Goal: Information Seeking & Learning: Learn about a topic

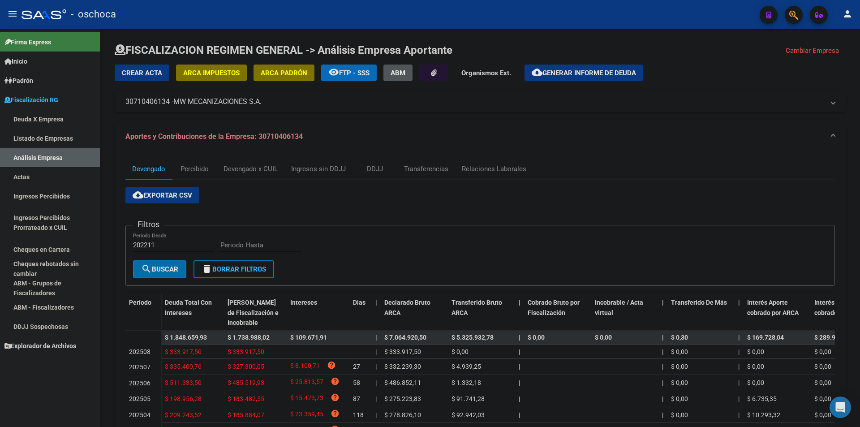
click at [64, 138] on link "Listado de Empresas" at bounding box center [50, 138] width 100 height 19
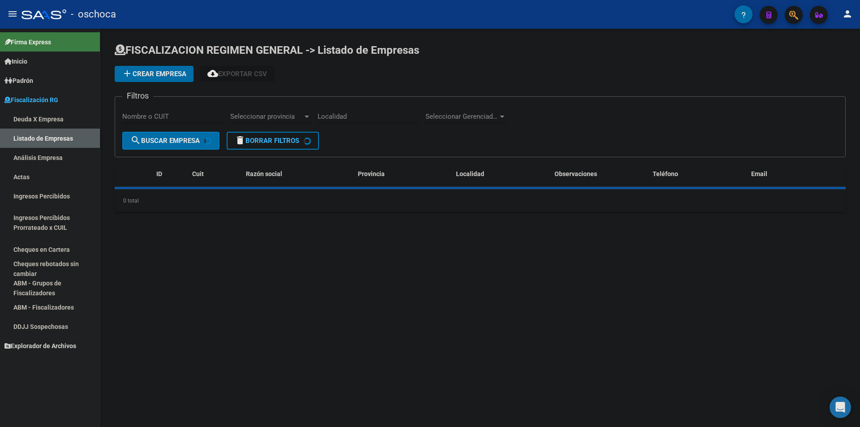
click at [62, 152] on link "Análisis Empresa" at bounding box center [50, 157] width 100 height 19
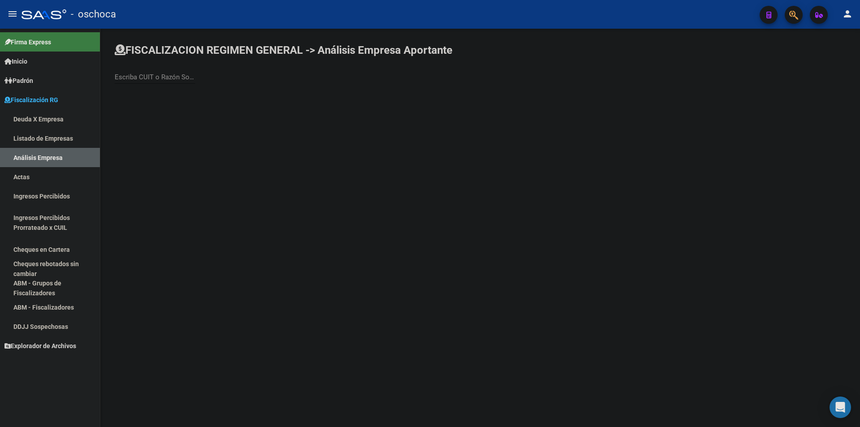
click at [182, 78] on input "Escriba CUIT o Razón Social para buscar" at bounding box center [155, 77] width 81 height 8
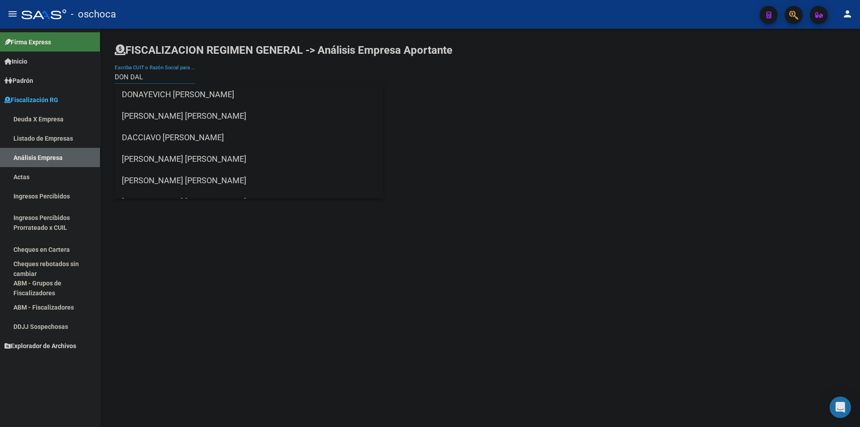
type input "[PERSON_NAME]"
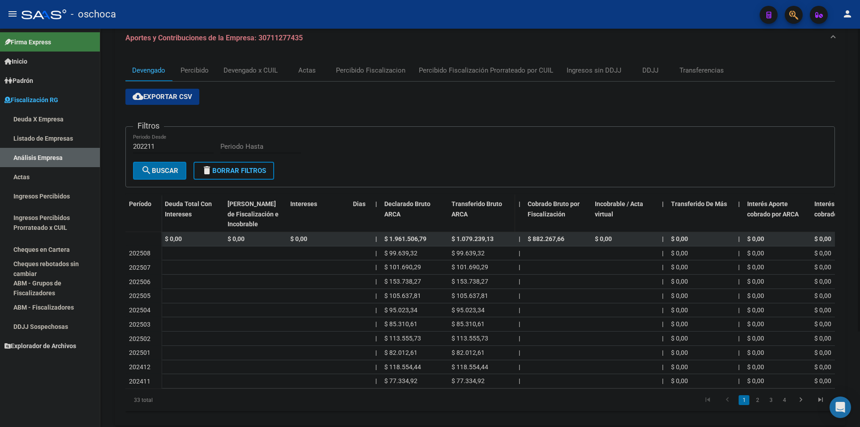
scroll to position [125, 0]
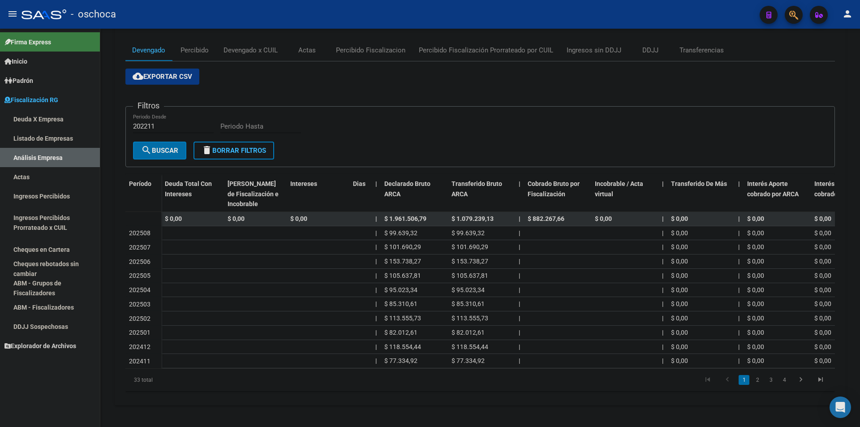
click at [35, 60] on link "Inicio" at bounding box center [50, 61] width 100 height 19
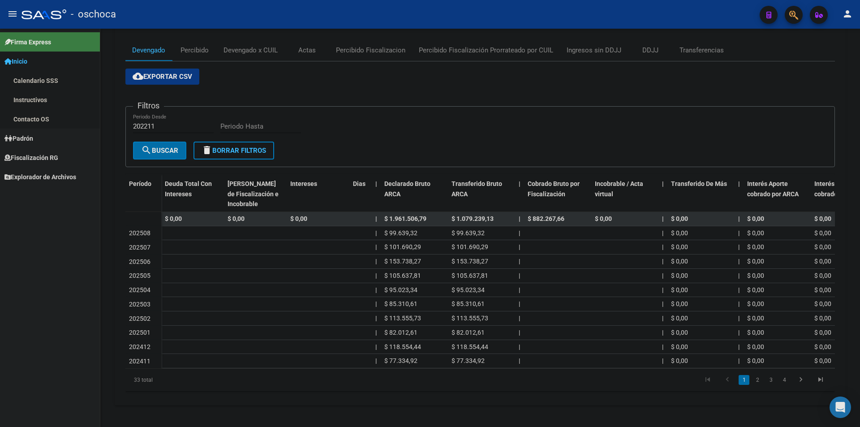
click at [35, 63] on link "Inicio" at bounding box center [50, 61] width 100 height 19
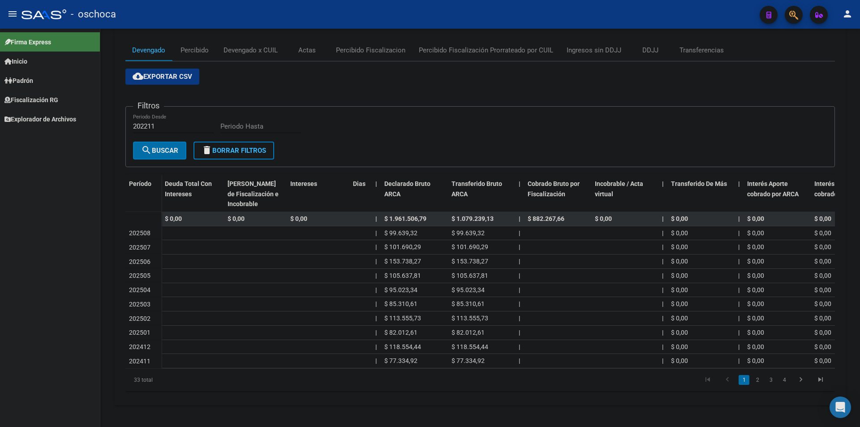
click at [37, 99] on span "Fiscalización RG" at bounding box center [31, 100] width 54 height 10
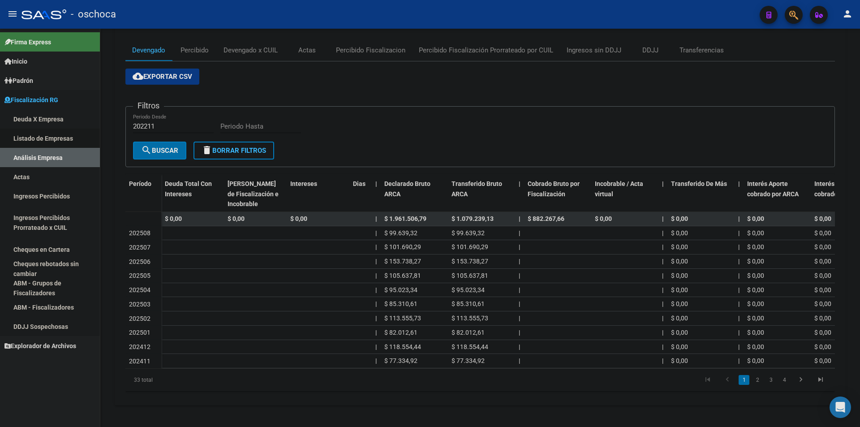
click at [40, 136] on link "Listado de Empresas" at bounding box center [50, 138] width 100 height 19
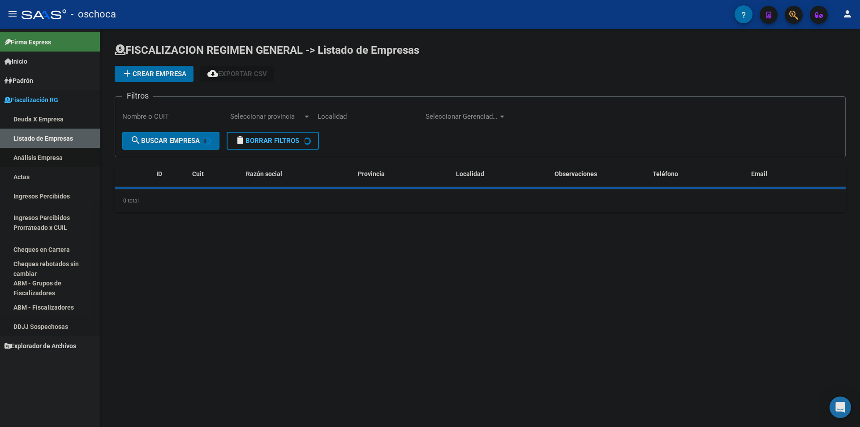
click at [48, 160] on link "Análisis Empresa" at bounding box center [50, 157] width 100 height 19
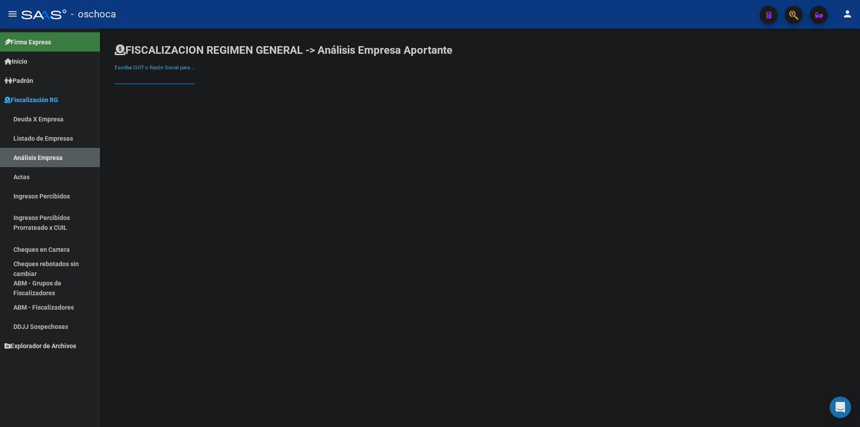
drag, startPoint x: 143, startPoint y: 78, endPoint x: 132, endPoint y: 69, distance: 13.8
click at [143, 78] on input "Escriba CUIT o Razón Social para buscar" at bounding box center [155, 77] width 81 height 8
type input "AFL LOGISTIC"
click at [169, 96] on span "AFL LOGISTICA SA" at bounding box center [249, 95] width 255 height 22
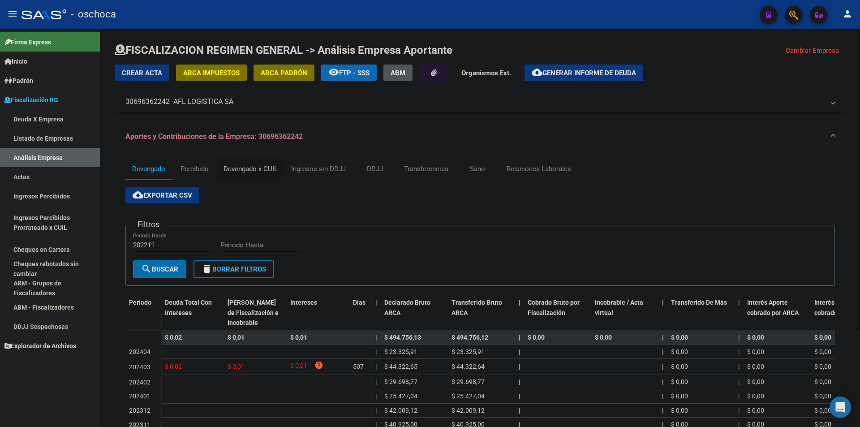
click at [221, 170] on div "Devengado x CUIL" at bounding box center [251, 169] width 68 height 22
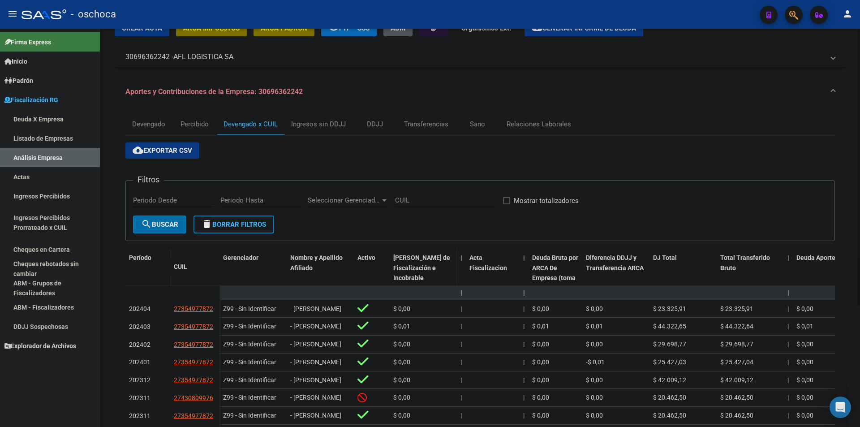
scroll to position [174, 0]
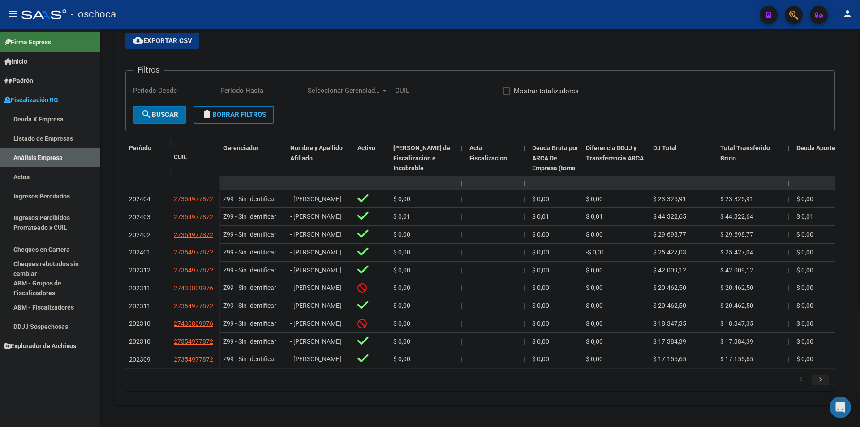
click at [818, 380] on icon "go to next page" at bounding box center [821, 380] width 12 height 11
click at [794, 385] on link "go to previous page" at bounding box center [801, 380] width 17 height 10
drag, startPoint x: 227, startPoint y: 384, endPoint x: 269, endPoint y: 331, distance: 67.9
click at [227, 384] on datatable-pager "1 2 3 4 5" at bounding box center [480, 379] width 701 height 15
